Goal: Information Seeking & Learning: Check status

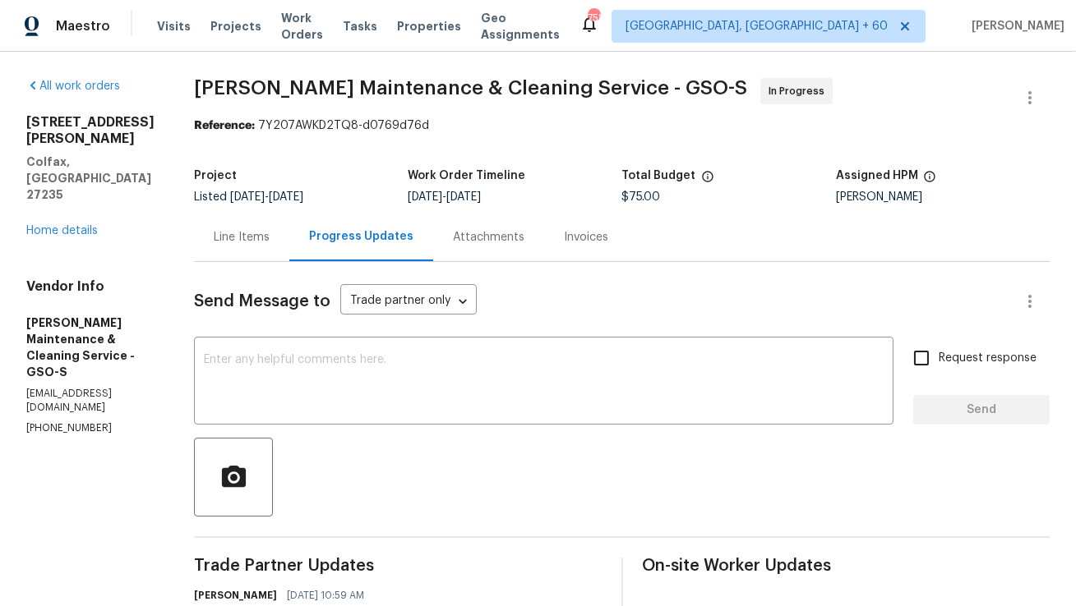
click at [236, 247] on div "Line Items" at bounding box center [241, 237] width 95 height 48
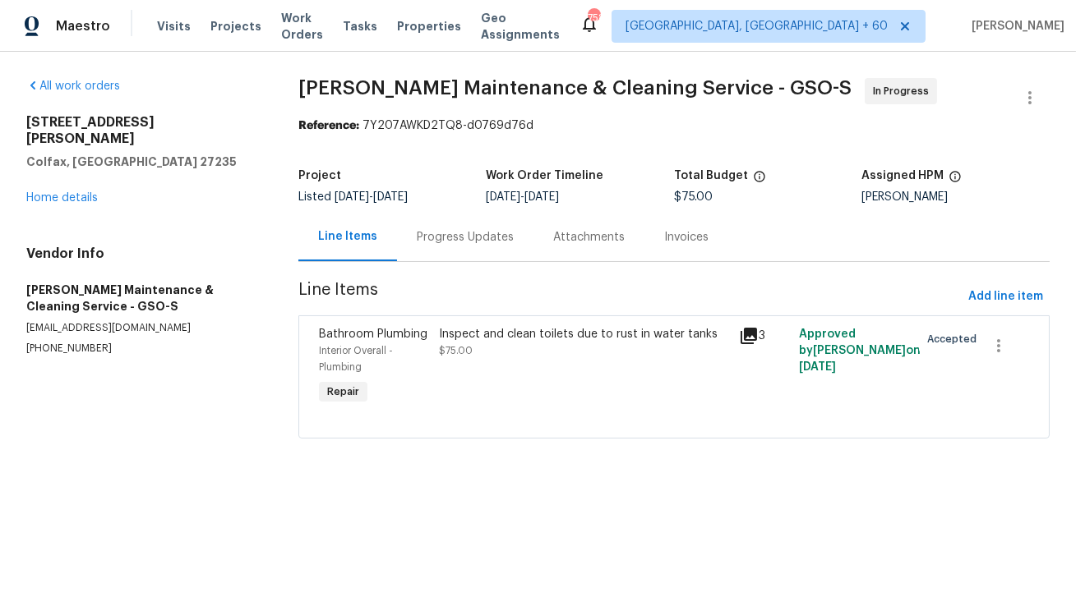
click at [382, 243] on div "Line Items" at bounding box center [347, 237] width 99 height 48
click at [437, 246] on div "Progress Updates" at bounding box center [465, 237] width 97 height 16
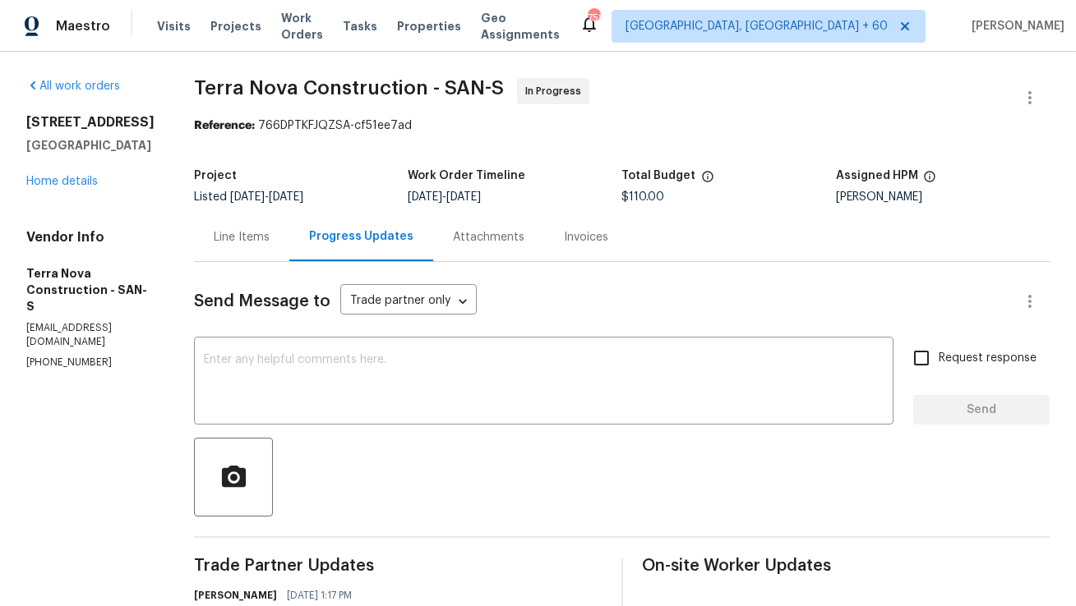
click at [265, 230] on div "Line Items" at bounding box center [242, 237] width 56 height 16
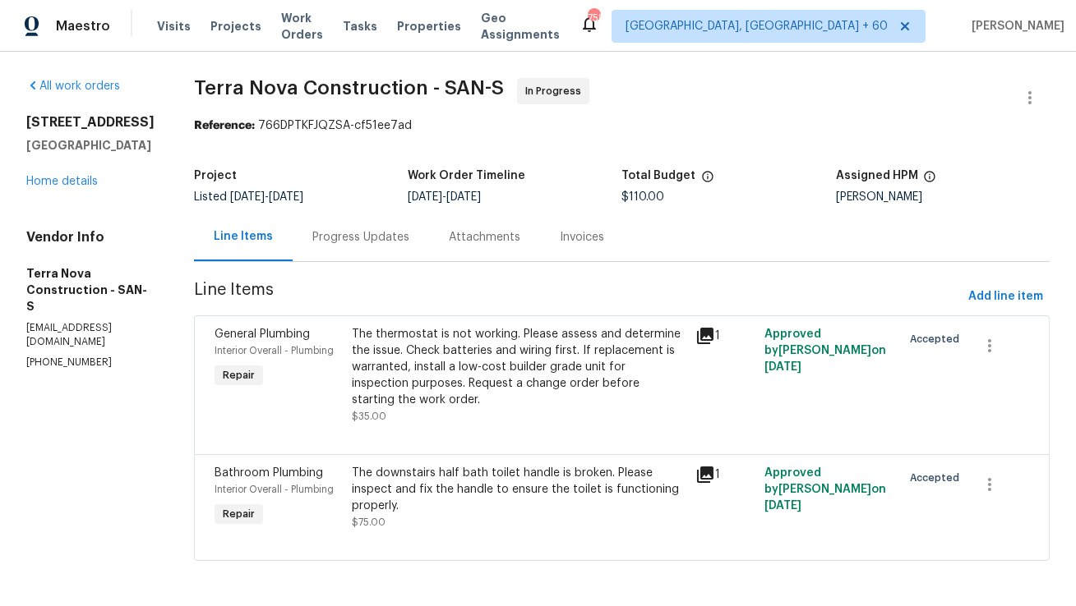
click at [409, 237] on div "Progress Updates" at bounding box center [360, 237] width 97 height 16
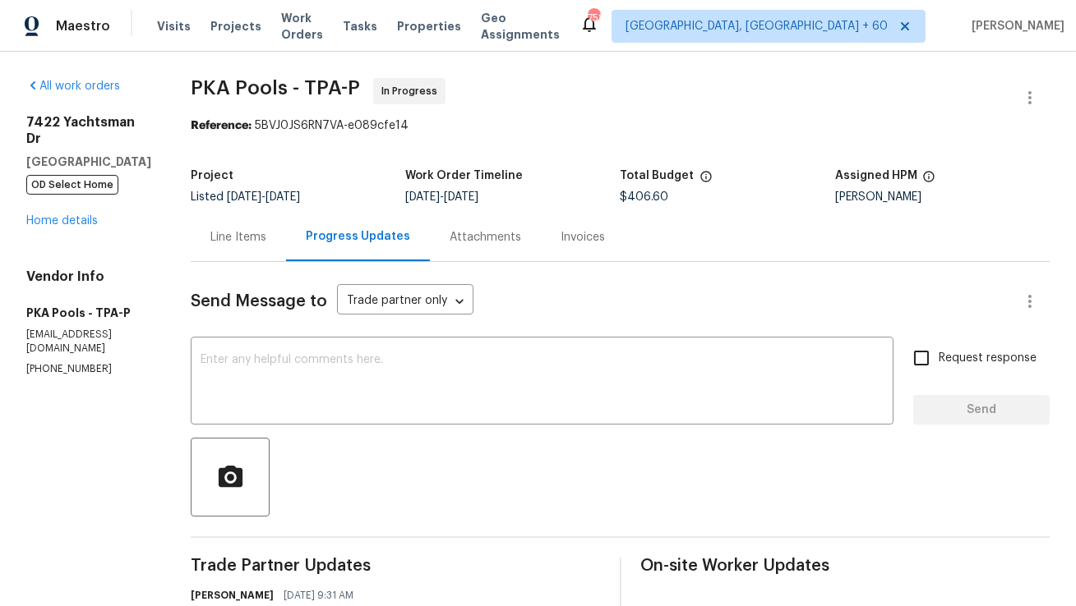
click at [235, 234] on div "Line Items" at bounding box center [238, 237] width 56 height 16
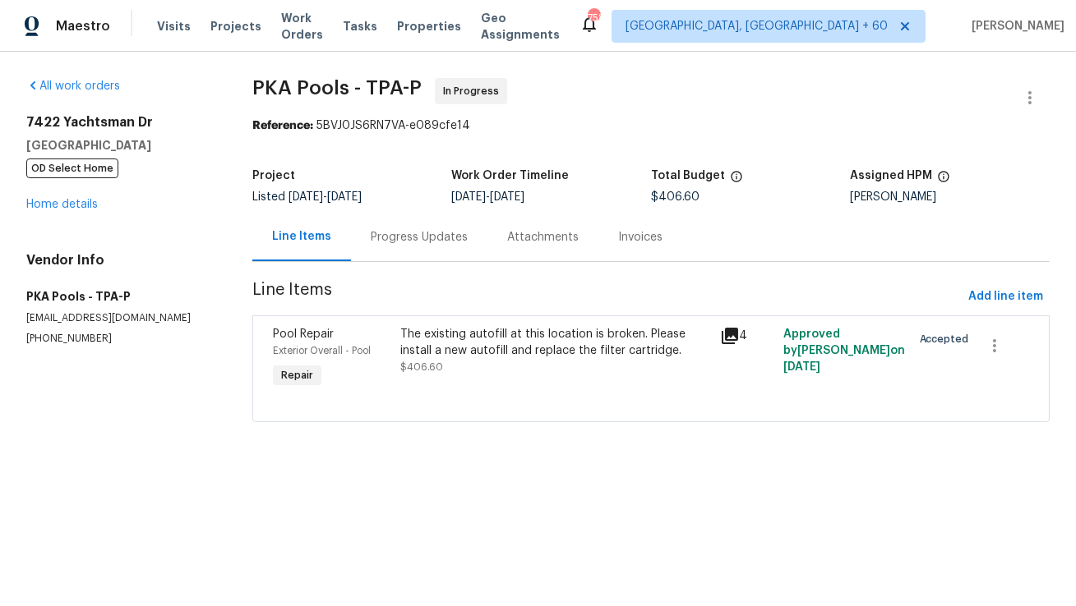
click at [411, 237] on div "Progress Updates" at bounding box center [419, 237] width 97 height 16
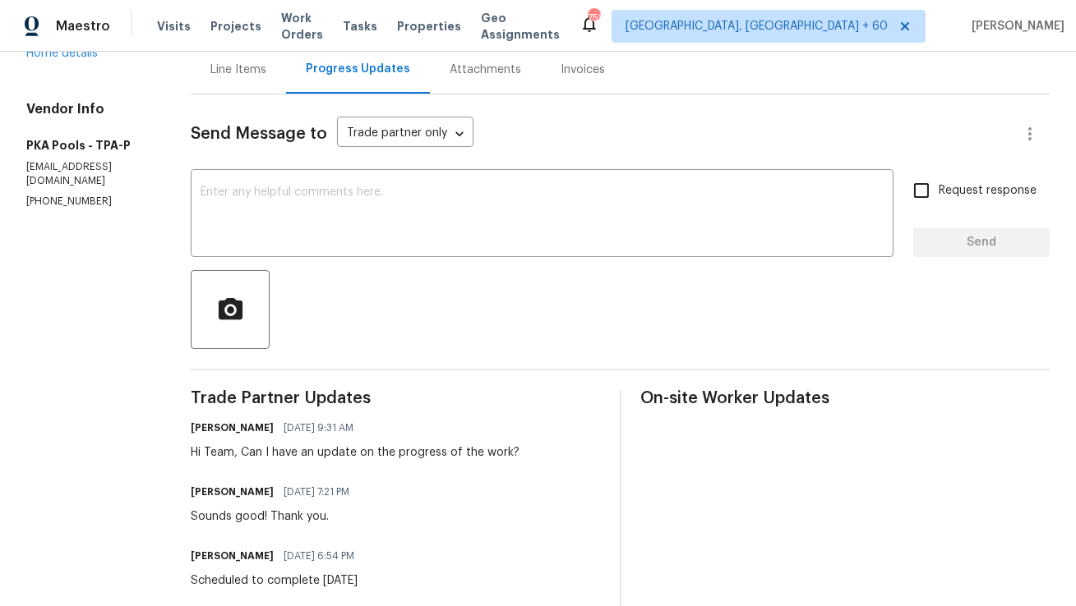
scroll to position [177, 0]
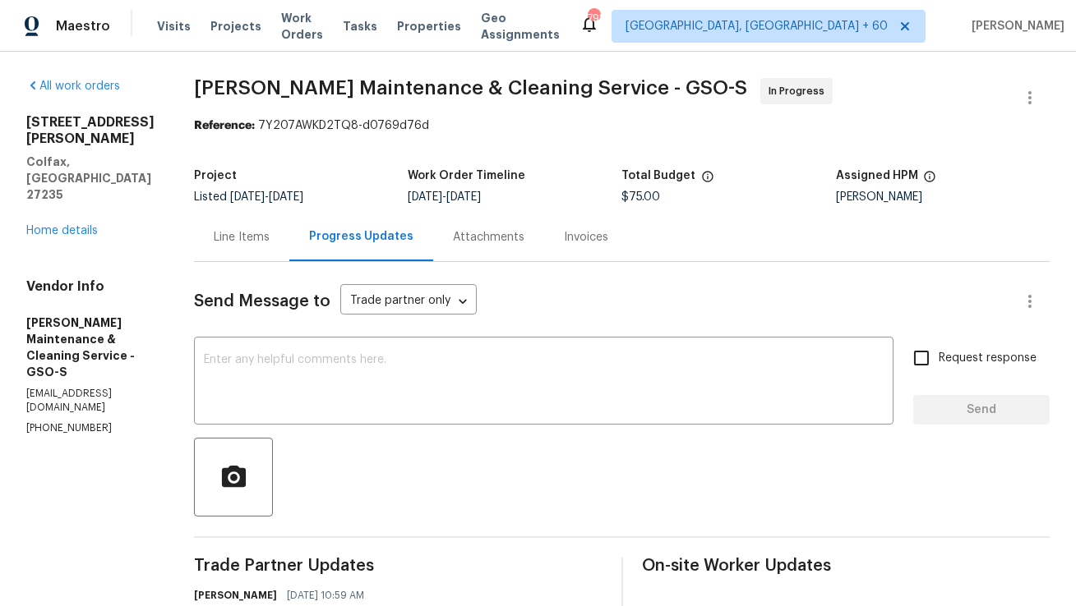
click at [289, 251] on div "Line Items" at bounding box center [241, 237] width 95 height 48
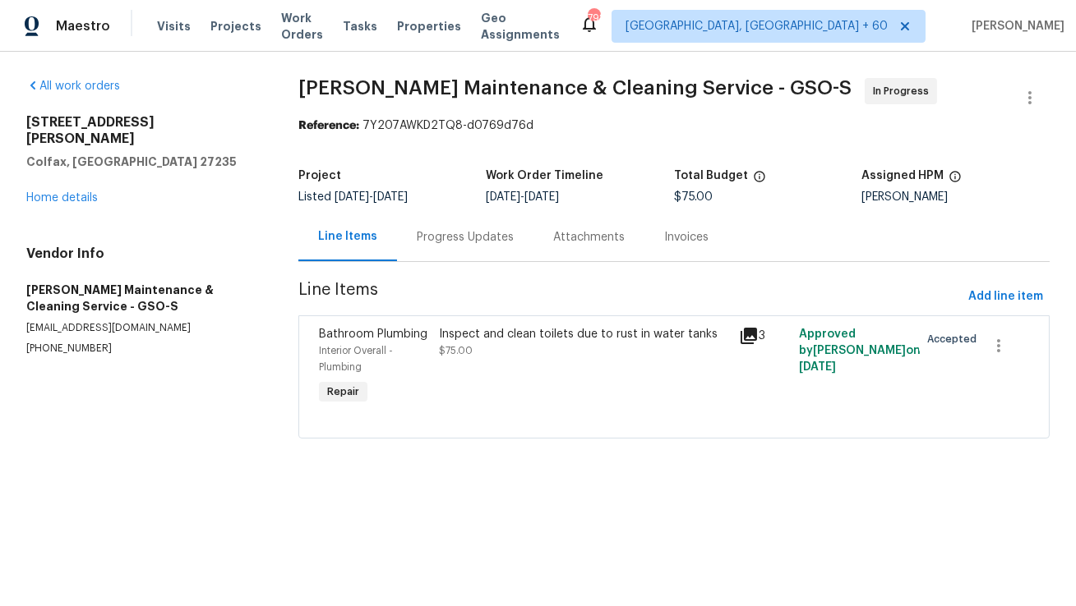
click at [456, 237] on div "Progress Updates" at bounding box center [465, 237] width 97 height 16
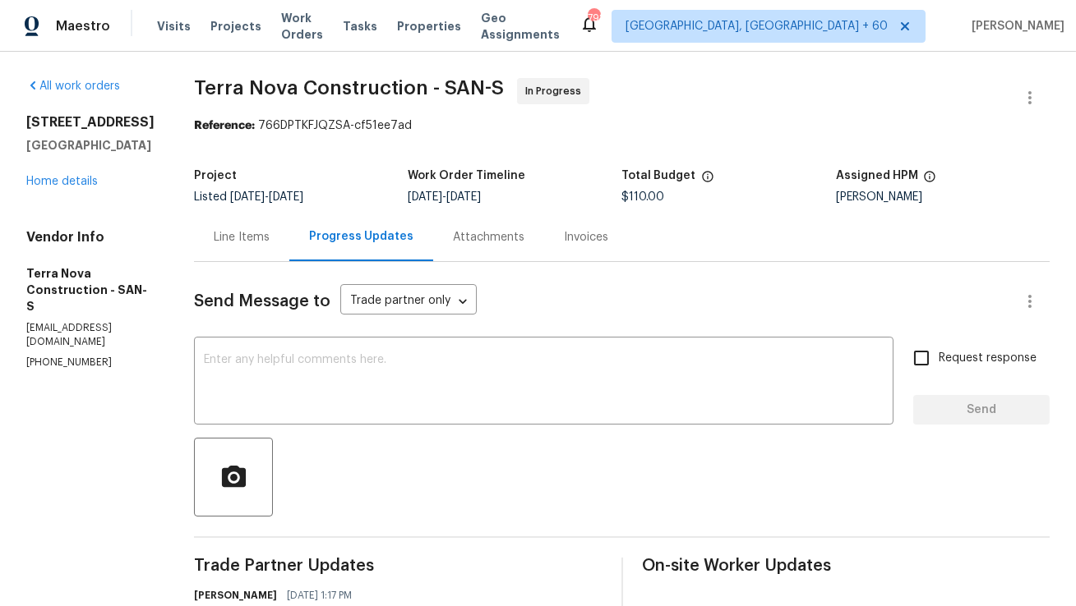
click at [271, 250] on div "Line Items" at bounding box center [241, 237] width 95 height 48
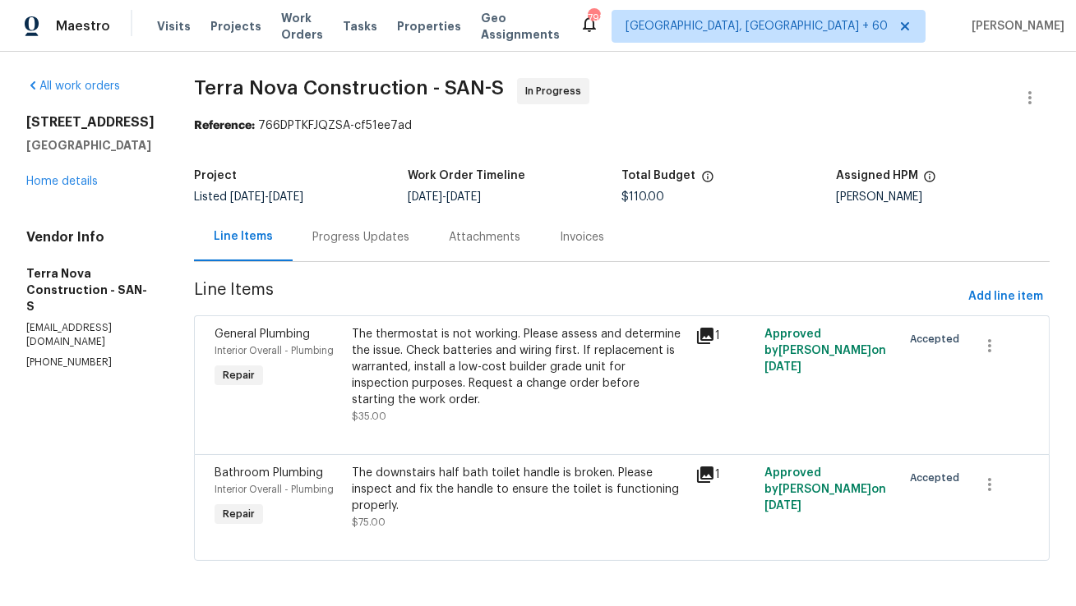
click at [409, 239] on div "Progress Updates" at bounding box center [360, 237] width 97 height 16
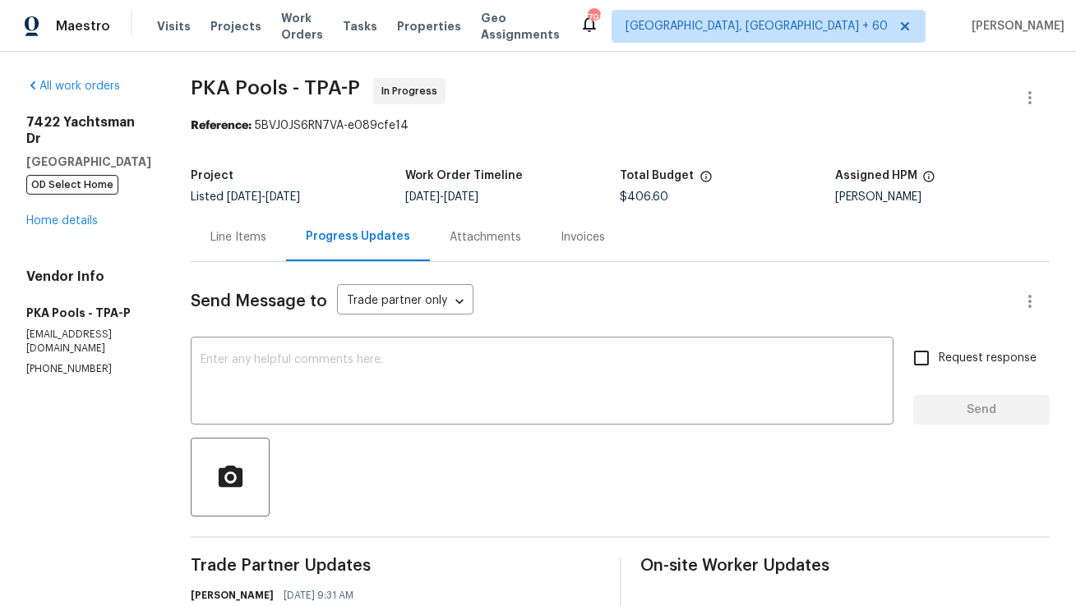
click at [236, 230] on div "Line Items" at bounding box center [238, 237] width 56 height 16
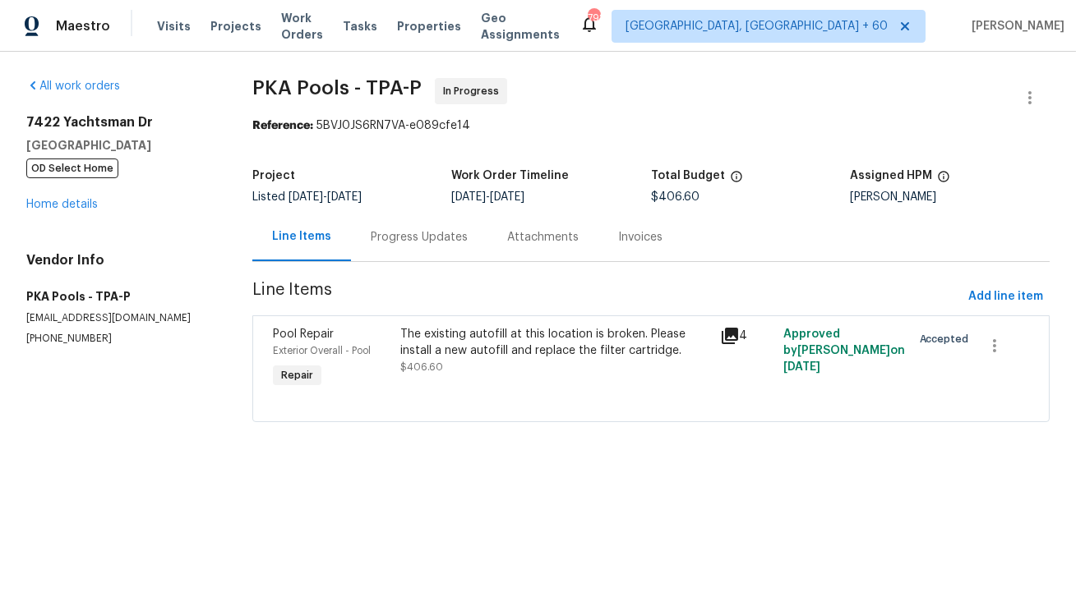
click at [421, 249] on div "Progress Updates" at bounding box center [419, 237] width 136 height 48
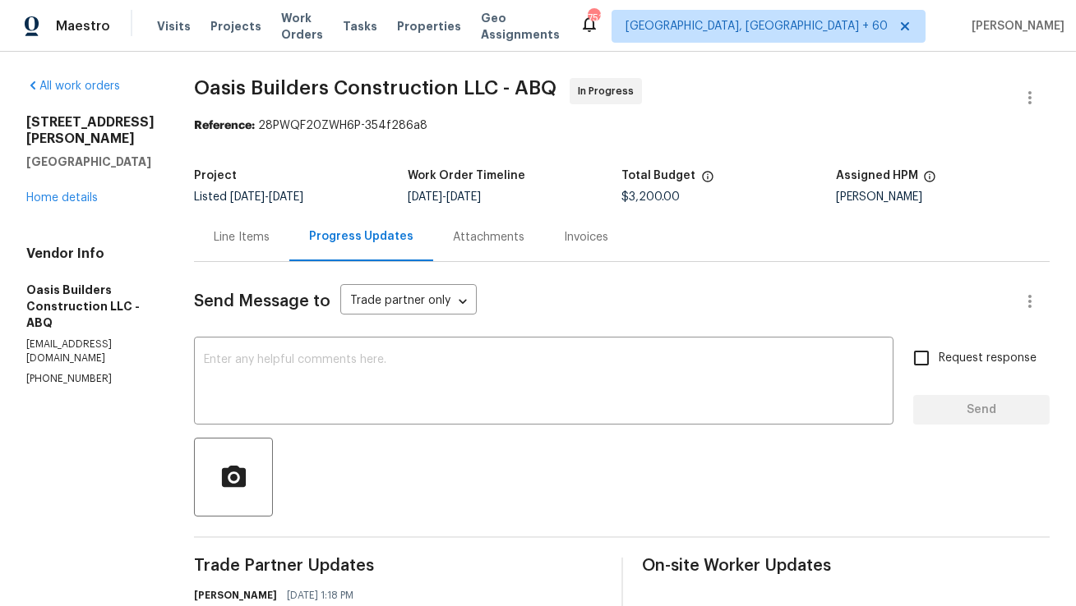
click at [250, 248] on div "Line Items" at bounding box center [241, 237] width 95 height 48
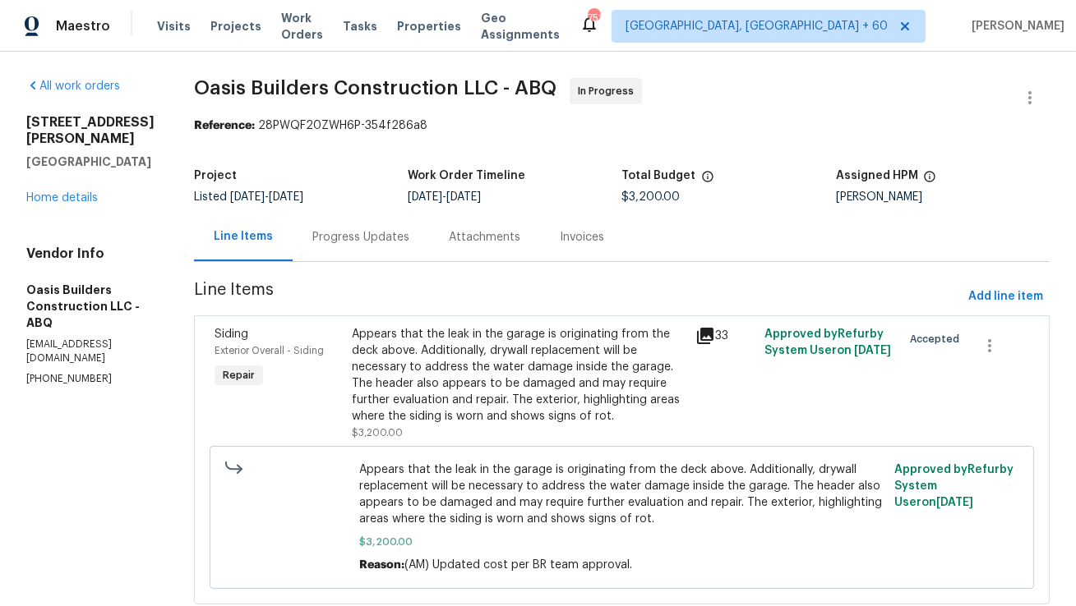
click at [383, 243] on div "Progress Updates" at bounding box center [360, 237] width 97 height 16
